Goal: Navigation & Orientation: Find specific page/section

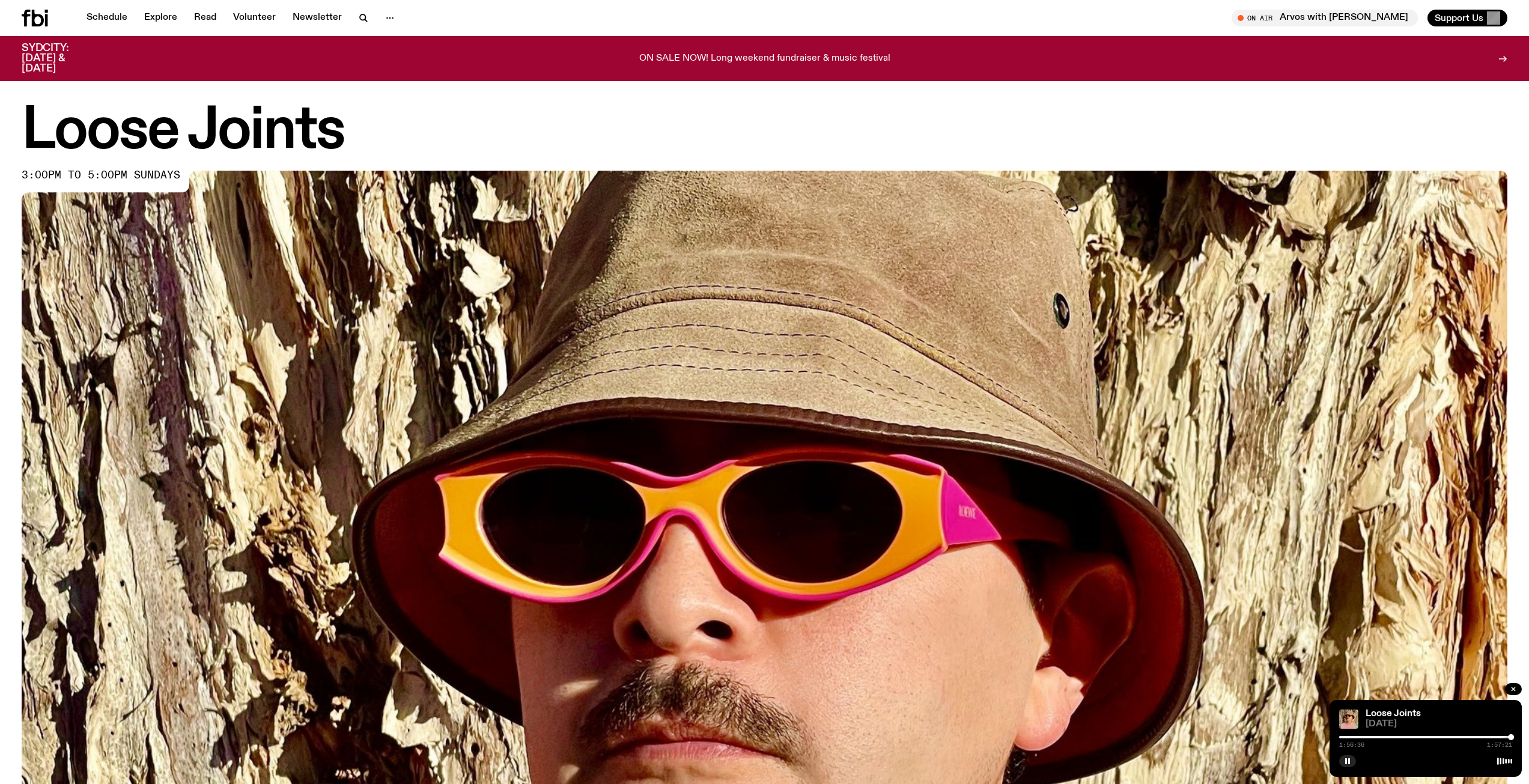
scroll to position [832, 0]
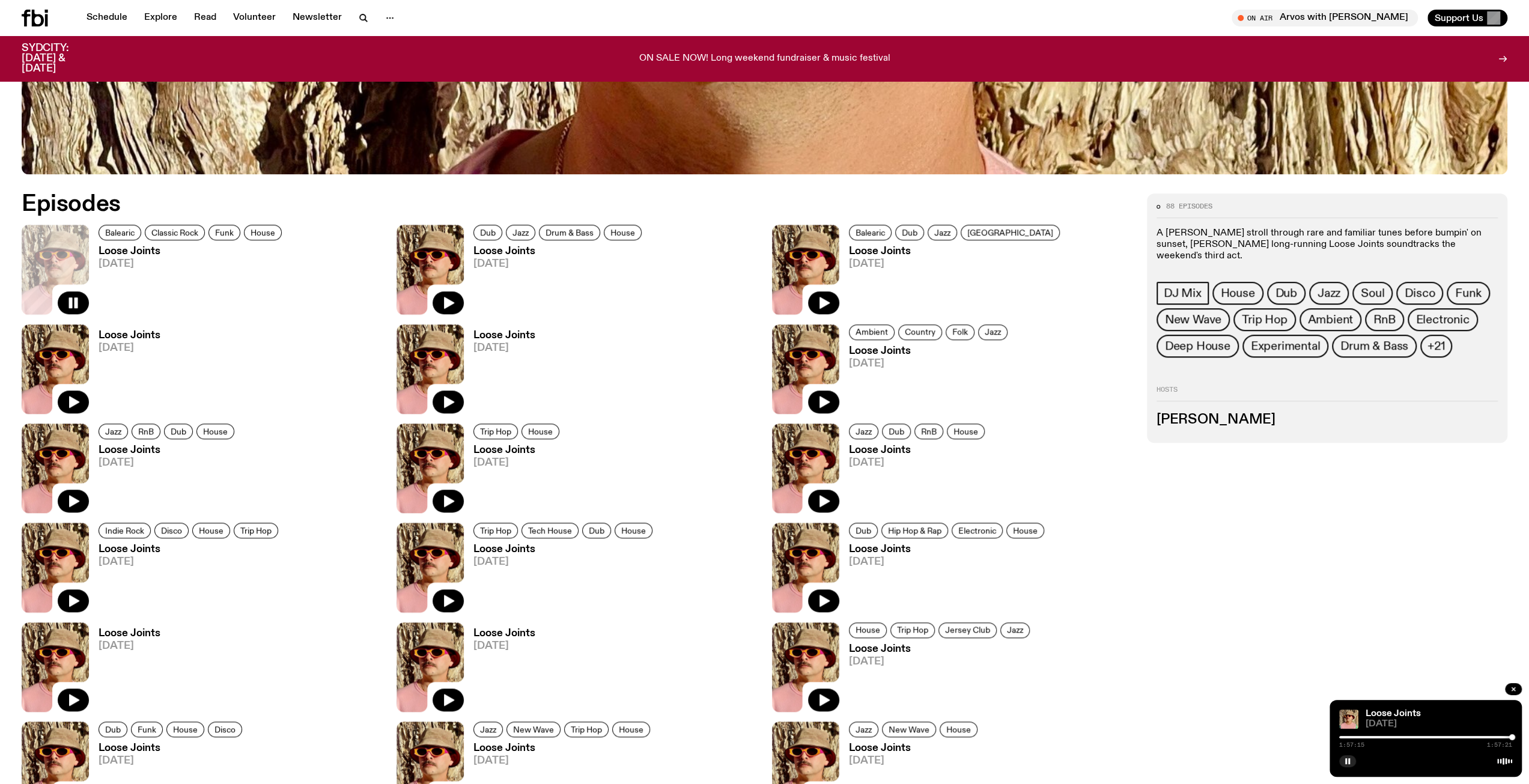
click at [445, 288] on icon at bounding box center [430, 269] width 67 height 89
click at [447, 296] on icon "button" at bounding box center [447, 302] width 14 height 14
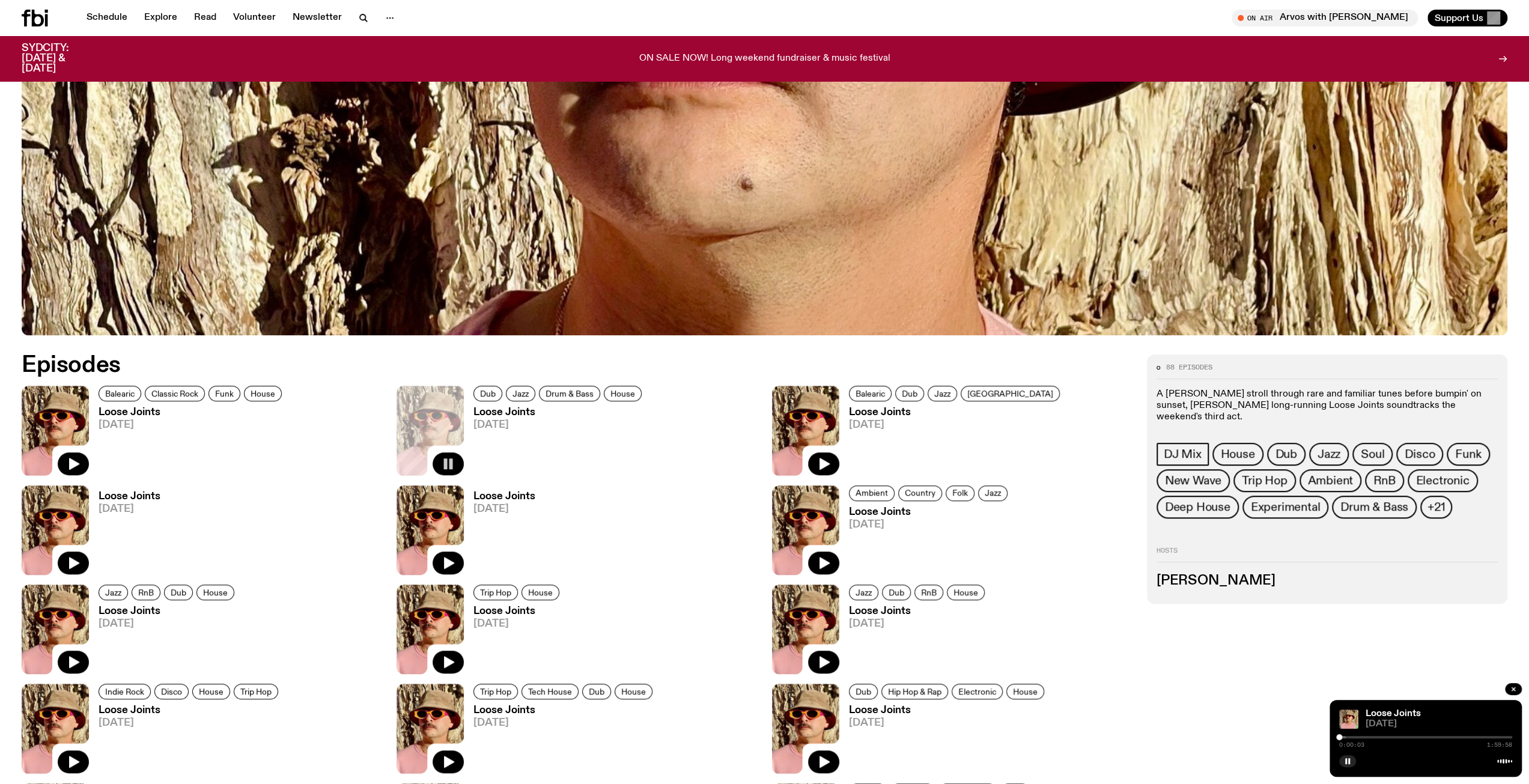
scroll to position [952, 0]
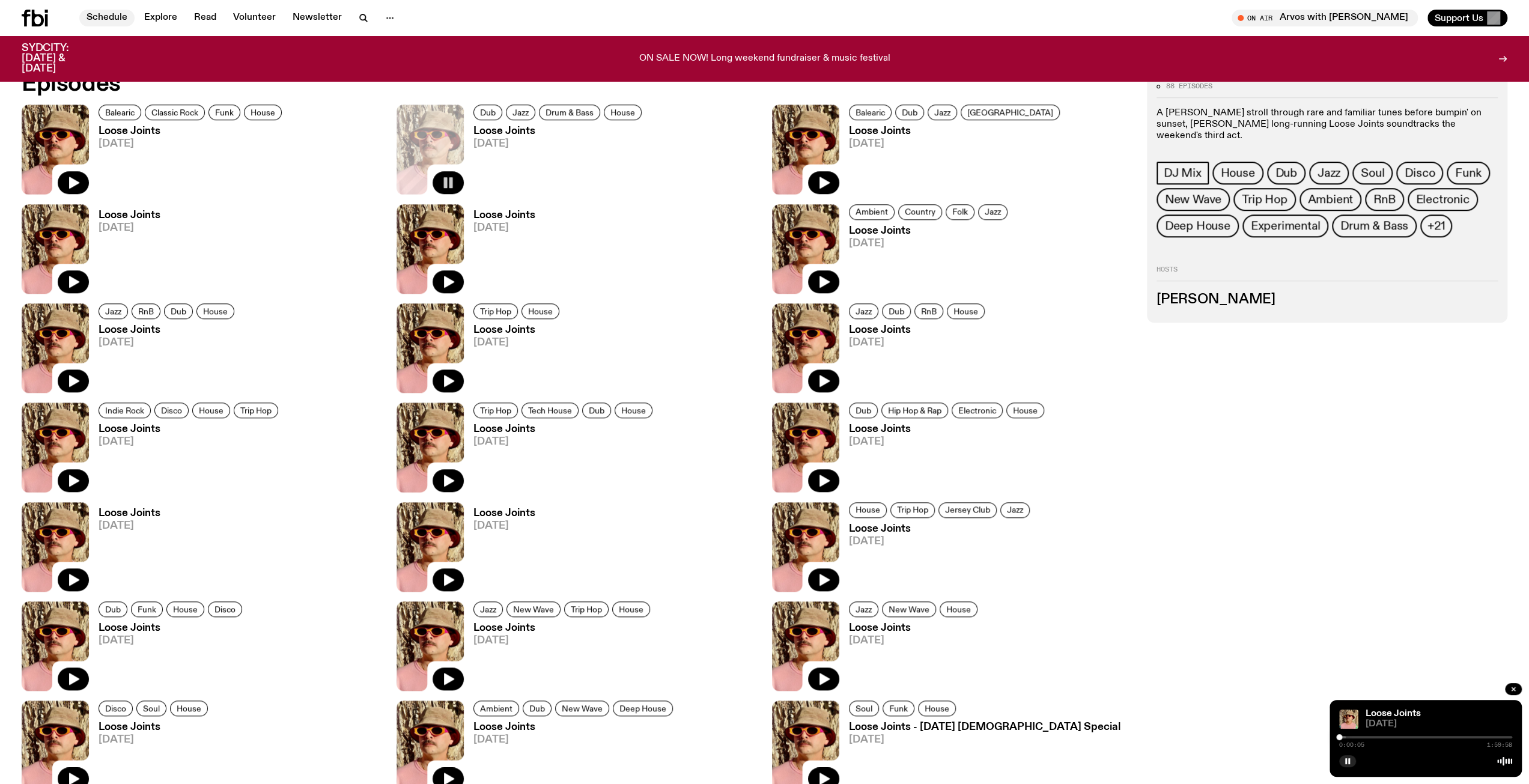
click at [109, 21] on link "Schedule" at bounding box center [107, 17] width 55 height 17
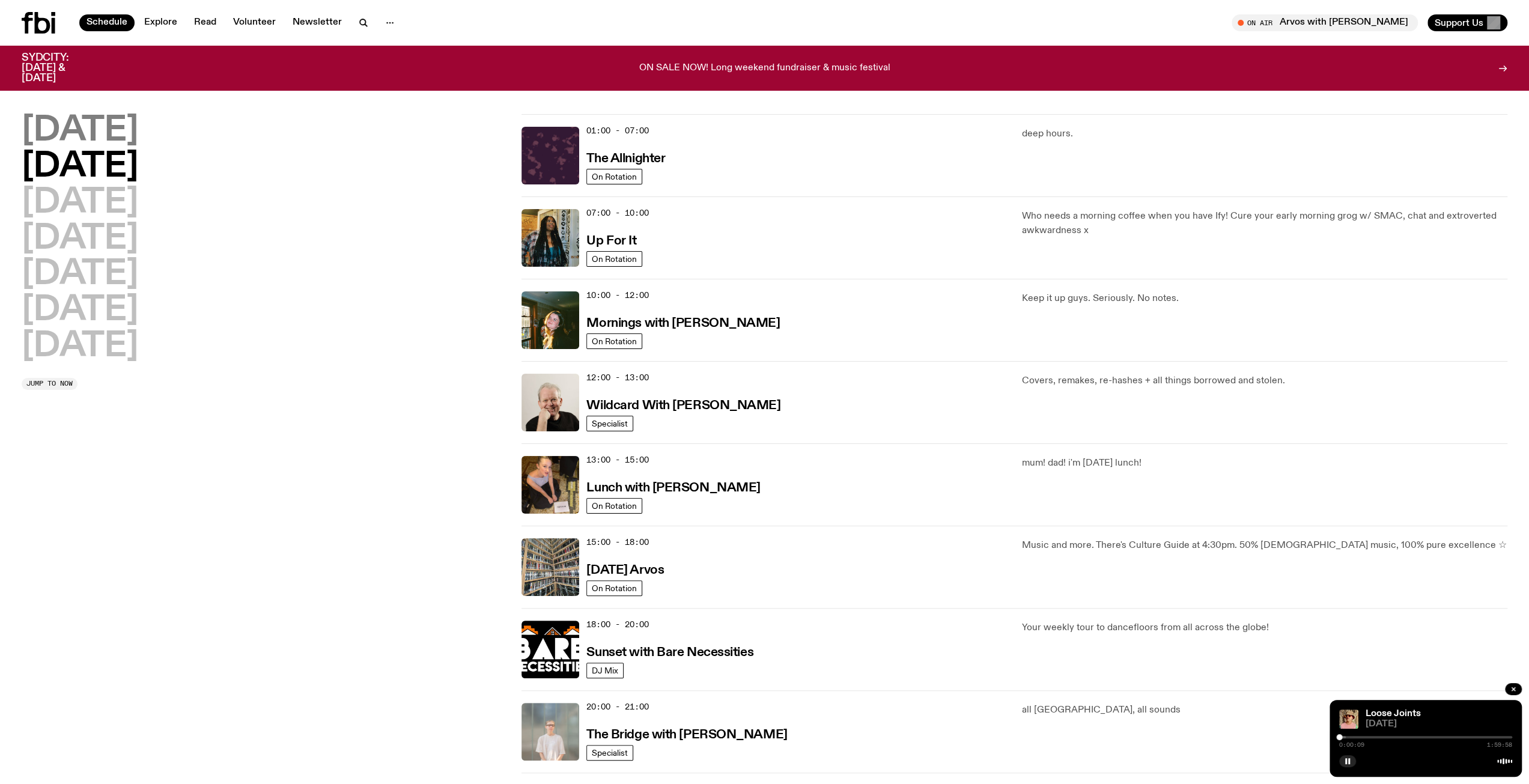
click at [95, 129] on h2 "[DATE]" at bounding box center [80, 131] width 117 height 34
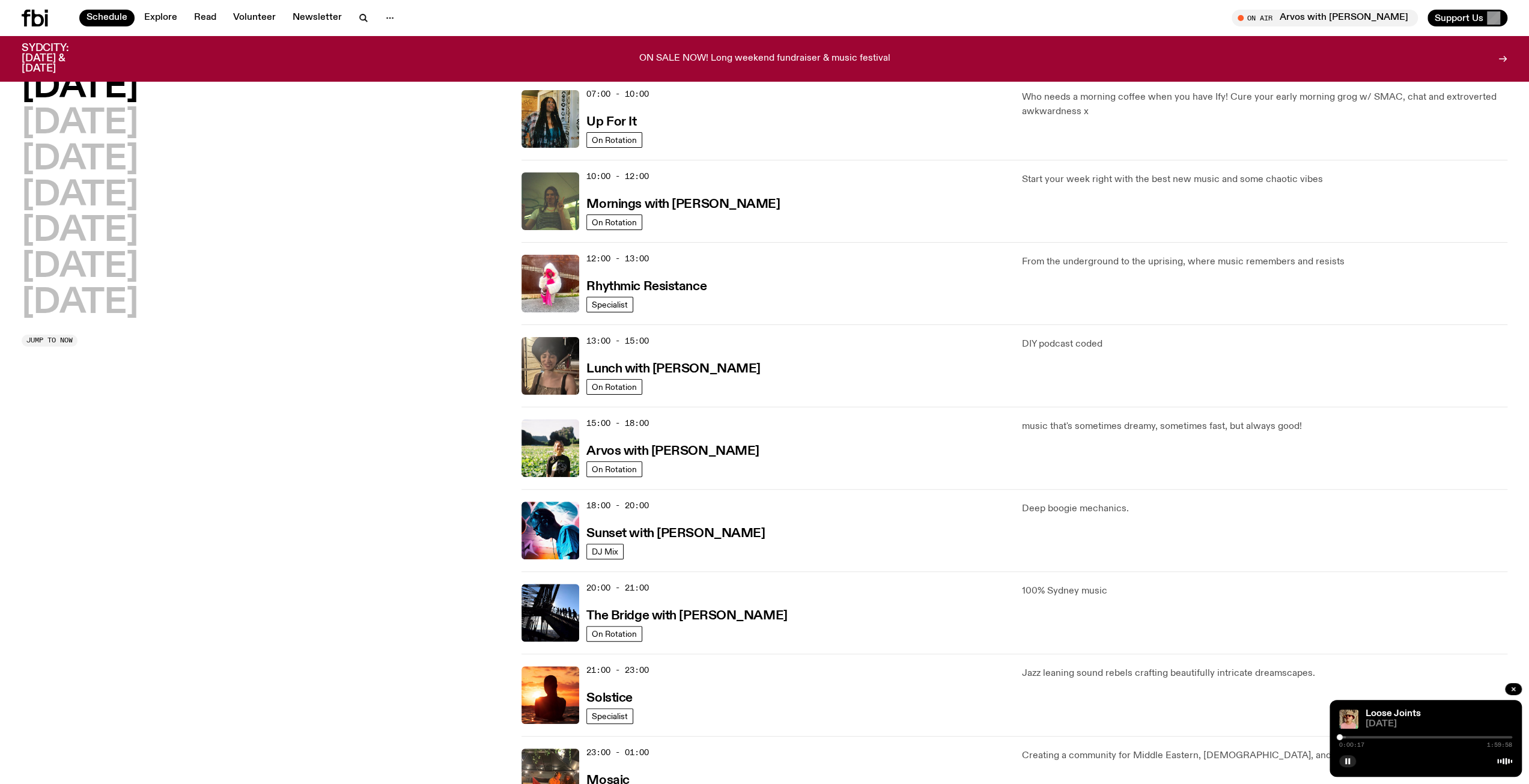
scroll to position [86, 0]
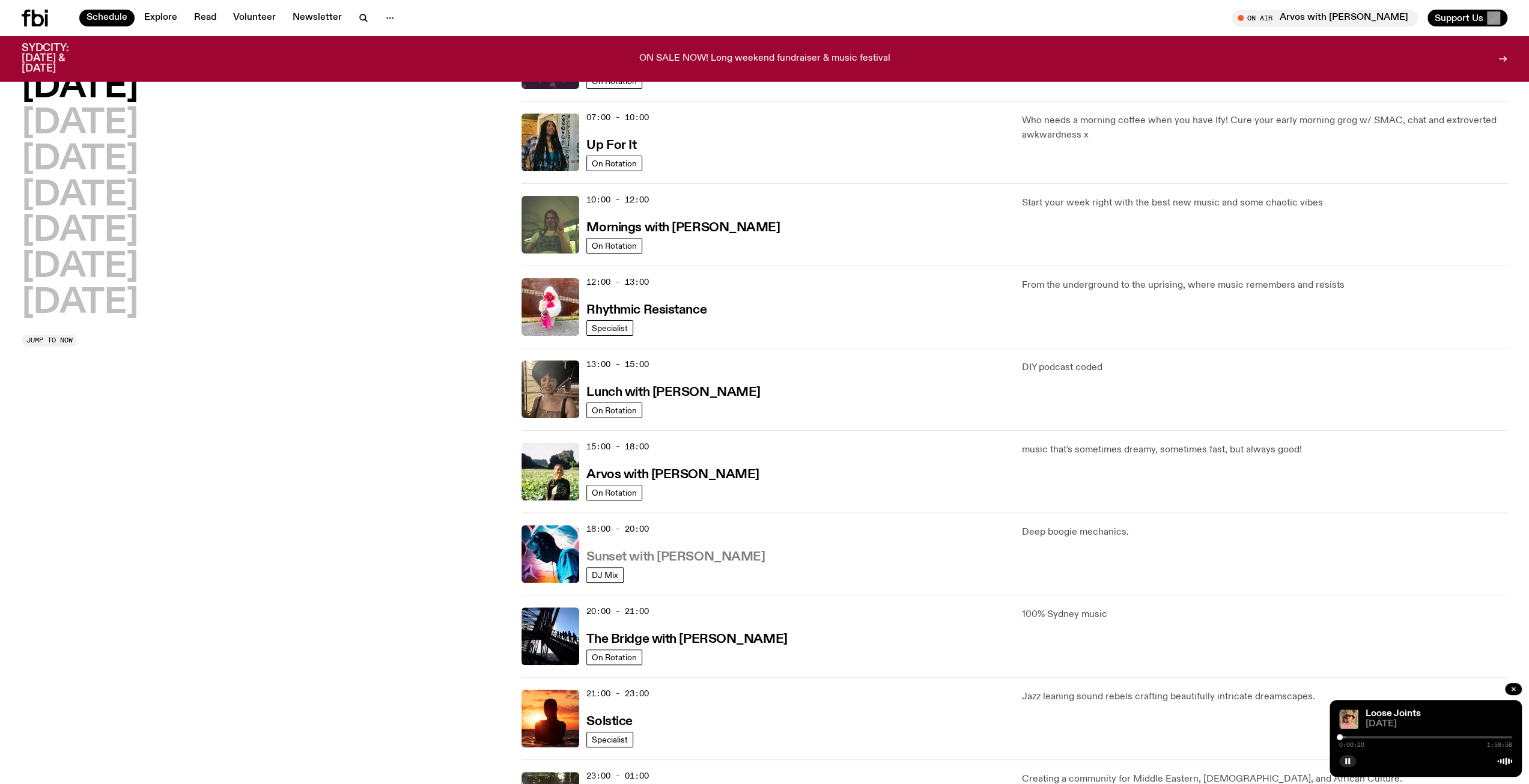
click at [675, 557] on h3 "Sunset with [PERSON_NAME]" at bounding box center [676, 557] width 178 height 13
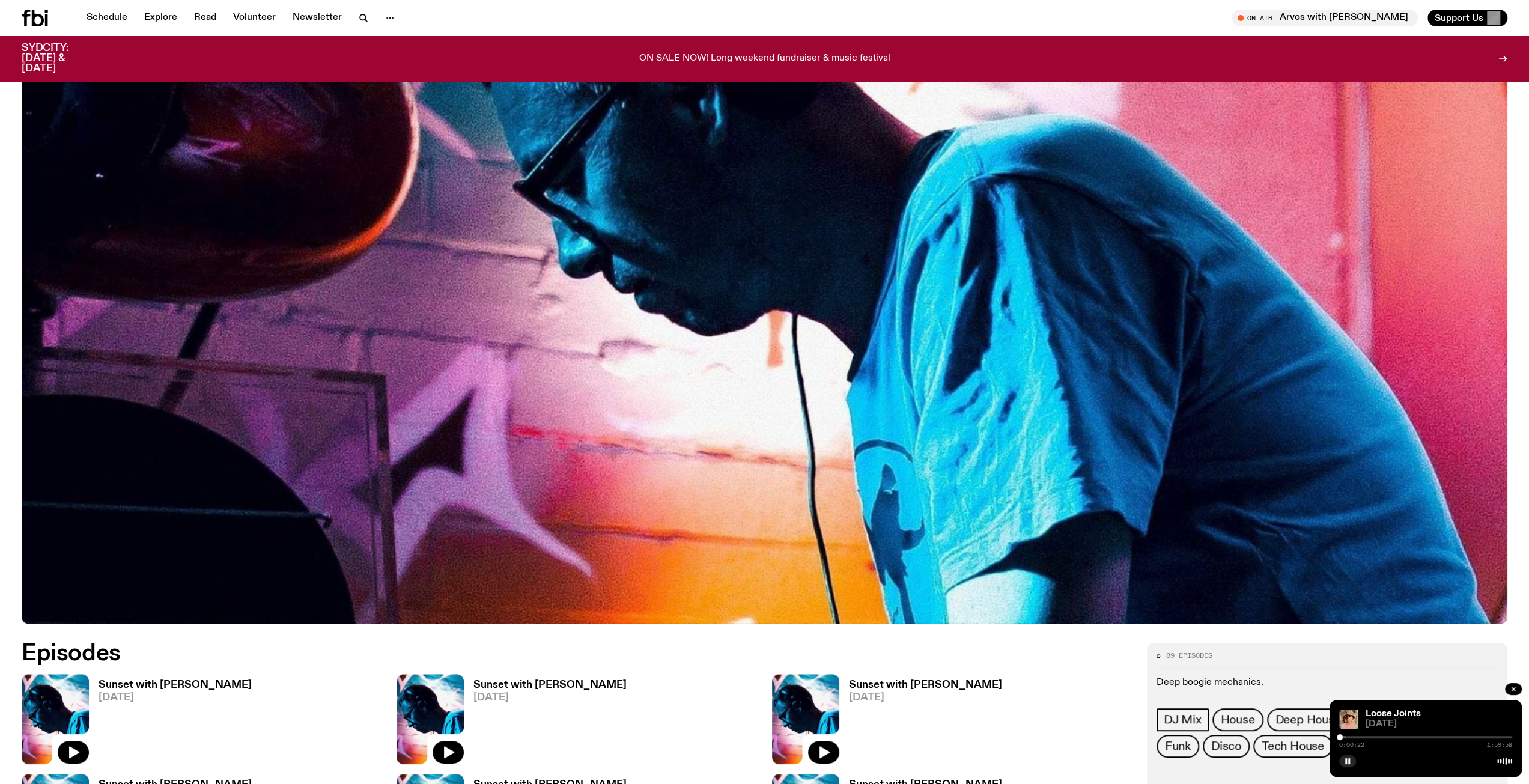
scroll to position [832, 0]
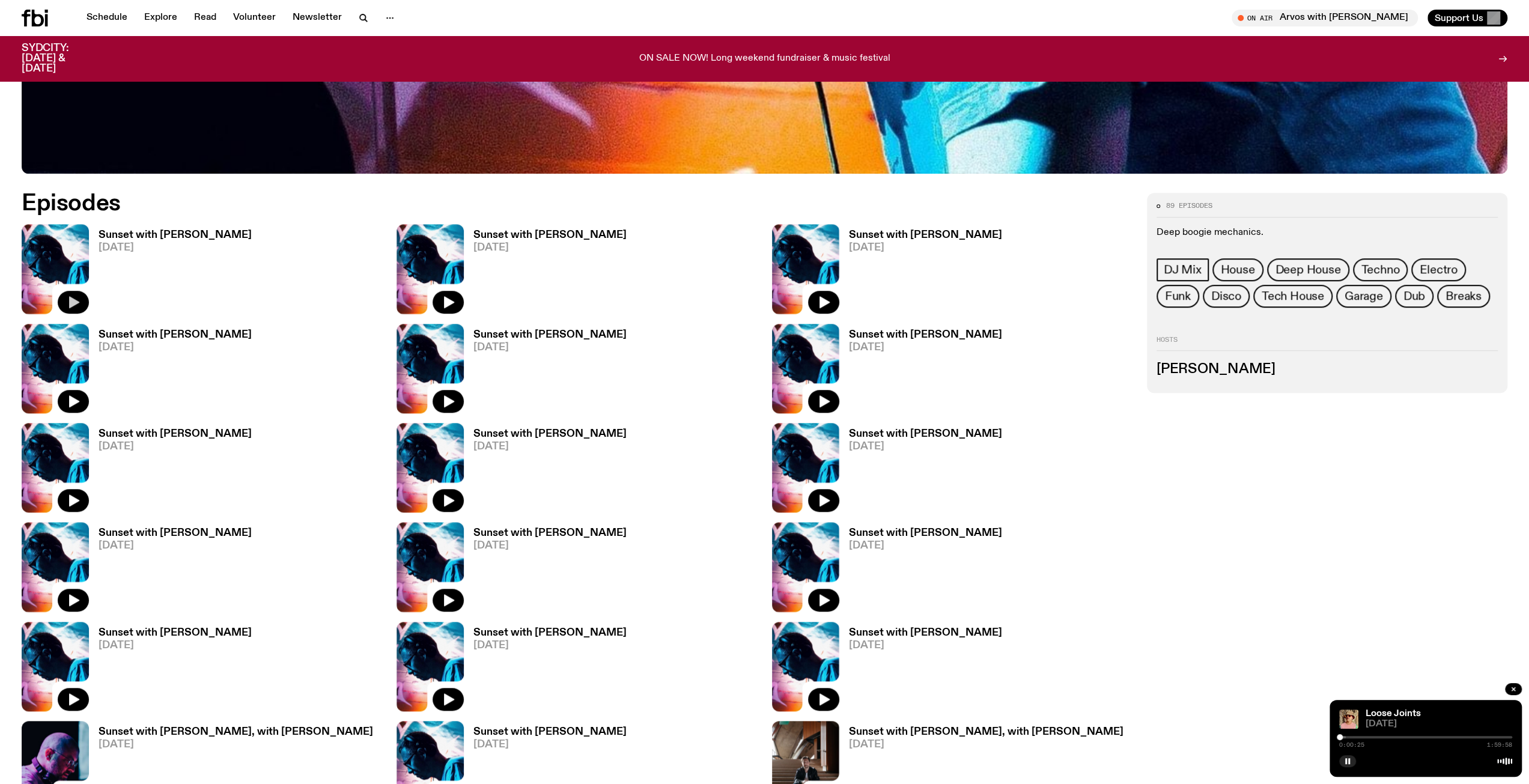
click at [80, 302] on icon "button" at bounding box center [73, 302] width 14 height 14
click at [1341, 757] on button "button" at bounding box center [1347, 761] width 17 height 12
click at [1344, 764] on icon "button" at bounding box center [1347, 761] width 7 height 7
